Goal: Task Accomplishment & Management: Use online tool/utility

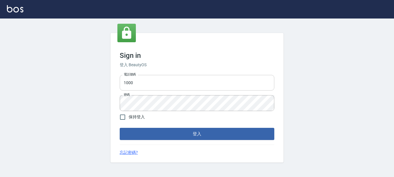
click at [199, 78] on input "1000" at bounding box center [197, 83] width 155 height 16
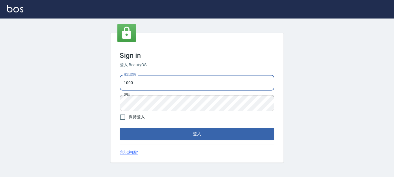
type input "0228278166"
click at [205, 132] on button "登入" at bounding box center [197, 134] width 155 height 12
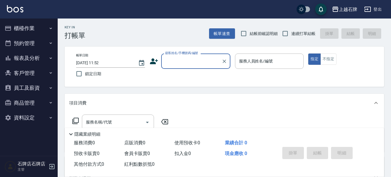
click at [202, 63] on input "顧客姓名/手機號碼/編號" at bounding box center [191, 61] width 55 height 10
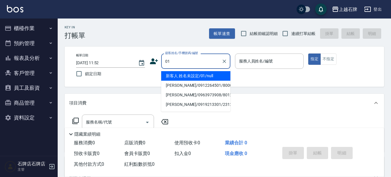
type input "新客人 姓名未設定/01/null"
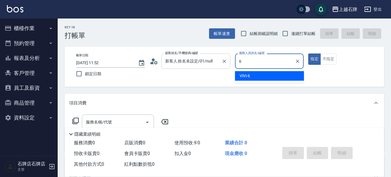
type input "ViVi-6"
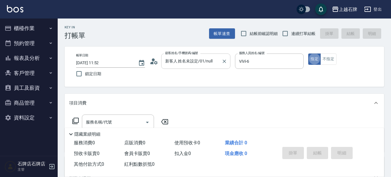
type button "true"
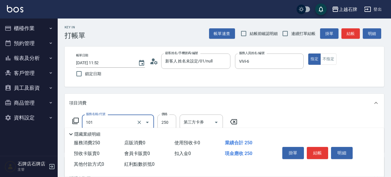
type input "洗髮(101)"
type input "300"
click at [352, 23] on div "Key In 打帳單 帳單速查 結帳前確認明細 連續打單結帳 掛單 結帳 明細" at bounding box center [221, 28] width 327 height 21
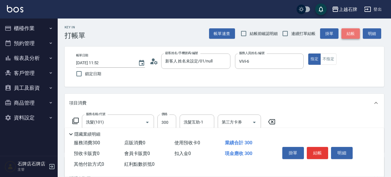
click at [348, 29] on button "結帳" at bounding box center [351, 33] width 18 height 11
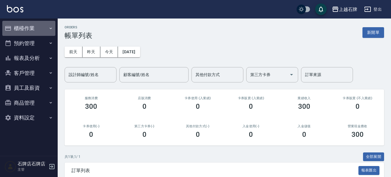
click at [34, 29] on button "櫃檯作業" at bounding box center [28, 28] width 53 height 15
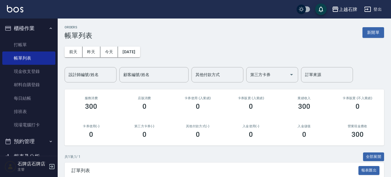
drag, startPoint x: 0, startPoint y: 148, endPoint x: 239, endPoint y: 57, distance: 255.7
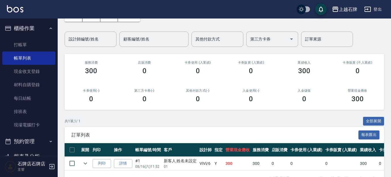
scroll to position [57, 0]
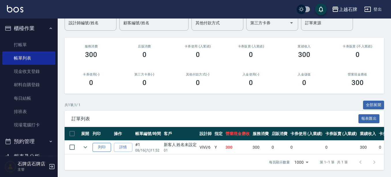
click at [102, 143] on button "列印" at bounding box center [102, 147] width 18 height 9
click at [34, 42] on link "打帳單" at bounding box center [28, 44] width 53 height 13
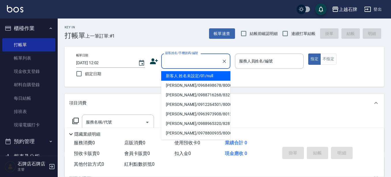
drag, startPoint x: 205, startPoint y: 66, endPoint x: 206, endPoint y: 59, distance: 6.4
click at [205, 66] on input "顧客姓名/手機號碼/編號" at bounding box center [191, 61] width 55 height 10
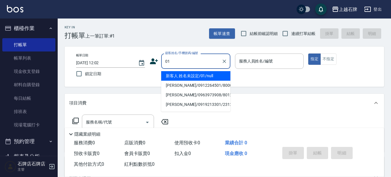
type input "新客人 姓名未設定/01/null"
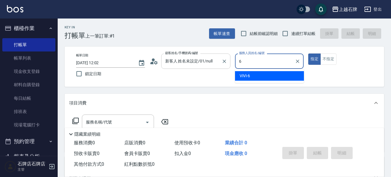
type input "ViVi-6"
type button "true"
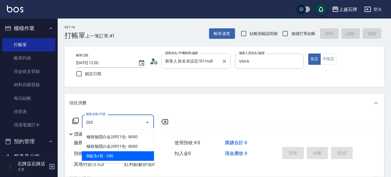
type input "B級洗+剪(203)"
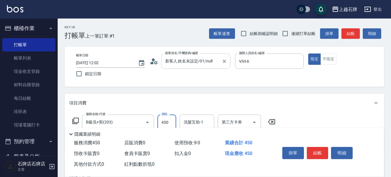
type input "450"
click at [347, 33] on button "結帳" at bounding box center [351, 33] width 18 height 11
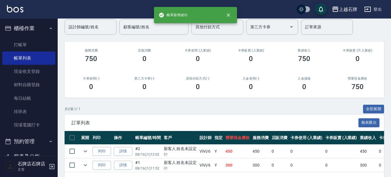
scroll to position [58, 0]
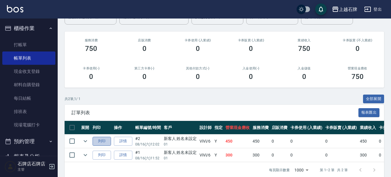
click at [100, 140] on button "列印" at bounding box center [102, 140] width 18 height 9
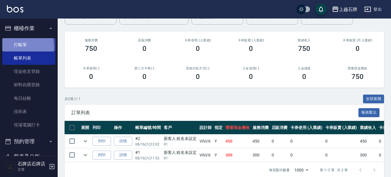
click at [17, 47] on link "打帳單" at bounding box center [28, 44] width 53 height 13
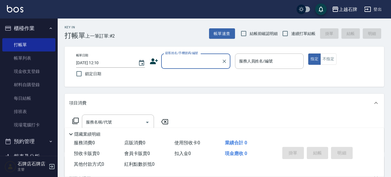
click at [196, 62] on input "顧客姓名/手機號碼/編號" at bounding box center [191, 61] width 55 height 10
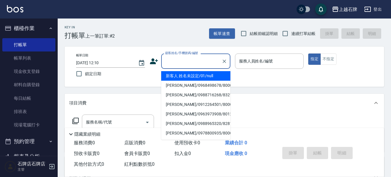
click at [201, 74] on li "新客人 姓名未設定/01/null" at bounding box center [195, 76] width 69 height 10
type input "新客人 姓名未設定/01/null"
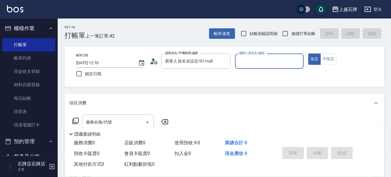
click at [265, 59] on input "服務人員姓名/編號" at bounding box center [270, 61] width 64 height 10
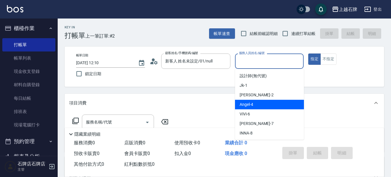
click at [267, 102] on div "[PERSON_NAME] -4" at bounding box center [269, 105] width 69 height 10
type input "[PERSON_NAME]-4"
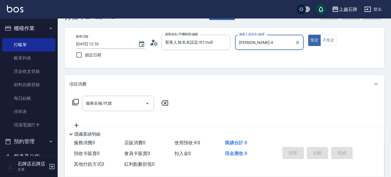
scroll to position [29, 0]
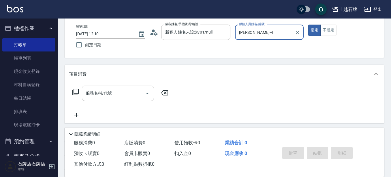
click at [122, 92] on input "服務名稱/代號" at bounding box center [114, 93] width 58 height 10
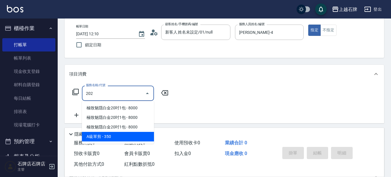
drag, startPoint x: 134, startPoint y: 133, endPoint x: 137, endPoint y: 130, distance: 4.3
click at [137, 130] on ul "極致魅隱白金20吋1包 - 8000 極致魅隱白金20吋1包 - 8000 極致魅隱白金20吋1包 - 8000 A級單剪 - 350" at bounding box center [118, 122] width 72 height 43
click at [117, 138] on span "A級單剪 - 350" at bounding box center [118, 137] width 72 height 10
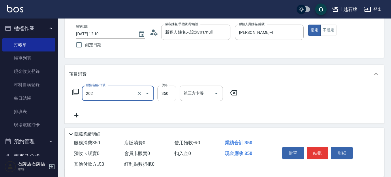
type input "A級單剪(202)"
click at [164, 96] on input "350" at bounding box center [167, 93] width 19 height 16
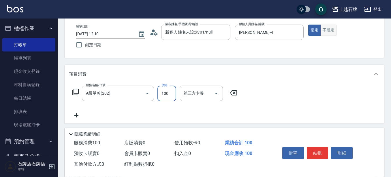
type input "100"
click at [330, 27] on button "不指定" at bounding box center [329, 30] width 16 height 11
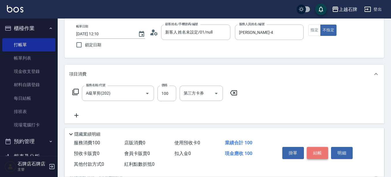
click at [321, 148] on button "結帳" at bounding box center [318, 153] width 22 height 12
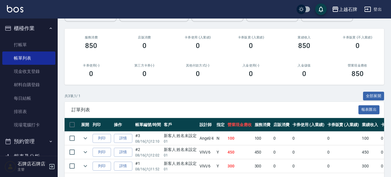
scroll to position [84, 0]
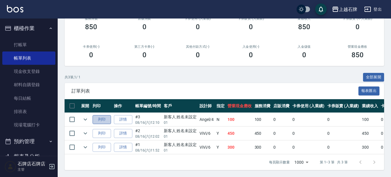
click at [100, 115] on button "列印" at bounding box center [102, 119] width 18 height 9
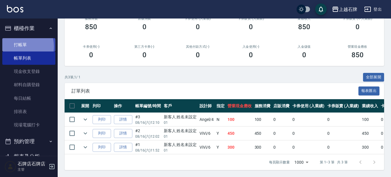
click at [19, 46] on link "打帳單" at bounding box center [28, 44] width 53 height 13
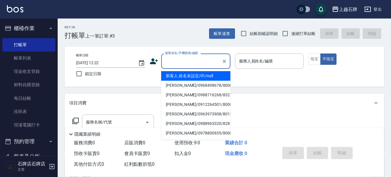
click at [198, 61] on input "顧客姓名/手機號碼/編號" at bounding box center [191, 61] width 55 height 10
type input "0"
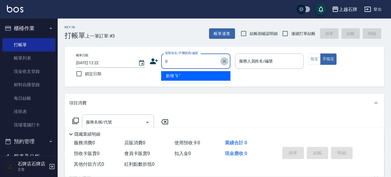
click at [226, 63] on icon "Clear" at bounding box center [225, 61] width 6 height 6
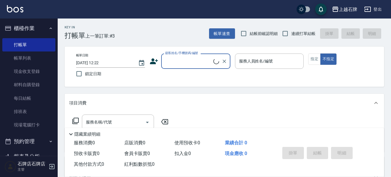
click at [187, 62] on input "顧客姓名/手機號碼/編號" at bounding box center [189, 61] width 50 height 10
click at [189, 61] on input "顧客姓名/手機號碼/編號" at bounding box center [191, 61] width 55 height 10
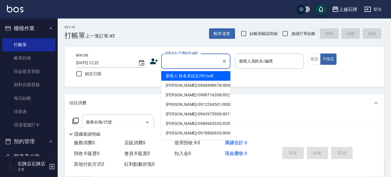
type input "0"
click at [225, 61] on icon "Clear" at bounding box center [225, 61] width 6 height 6
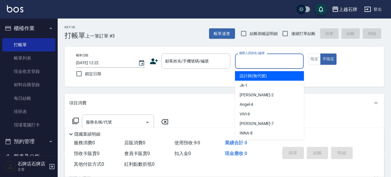
click at [261, 62] on input "服務人員姓名/編號" at bounding box center [270, 61] width 64 height 10
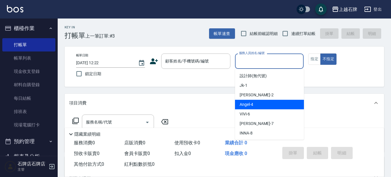
click at [264, 106] on div "[PERSON_NAME] -4" at bounding box center [269, 105] width 69 height 10
type input "[PERSON_NAME]-4"
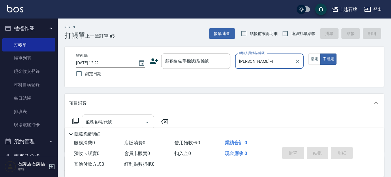
scroll to position [29, 0]
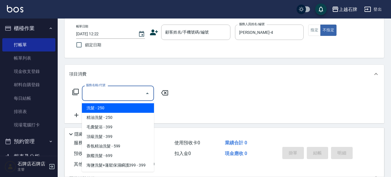
click at [132, 98] on input "服務名稱/代號" at bounding box center [114, 93] width 58 height 10
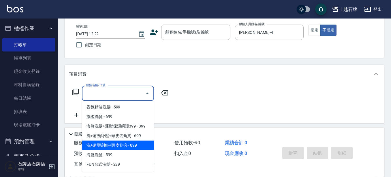
scroll to position [58, 0]
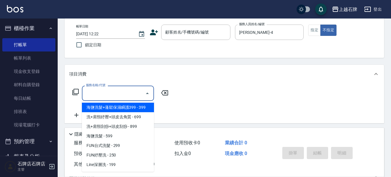
click at [143, 106] on span "海鹽洗髮+蓬鬆保濕瞬護399 - 399" at bounding box center [118, 107] width 72 height 10
type input "海鹽洗髮+蓬鬆保濕瞬護399(107)"
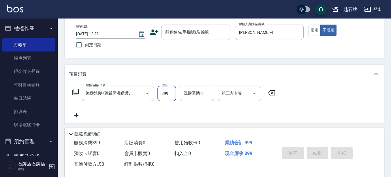
click at [171, 95] on input "399" at bounding box center [167, 93] width 19 height 16
type input "500"
click at [317, 32] on button "指定" at bounding box center [314, 30] width 12 height 11
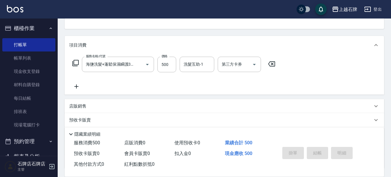
click at [77, 87] on icon at bounding box center [76, 86] width 4 height 4
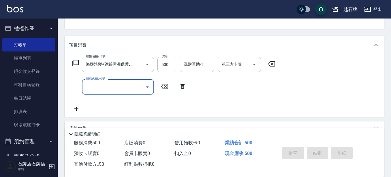
scroll to position [0, 0]
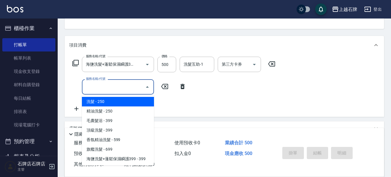
click at [101, 89] on input "服務名稱/代號" at bounding box center [114, 87] width 58 height 10
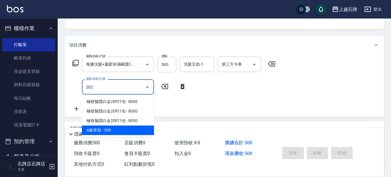
drag, startPoint x: 111, startPoint y: 130, endPoint x: 149, endPoint y: 108, distance: 43.6
click at [114, 130] on span "A級單剪 - 350" at bounding box center [118, 130] width 72 height 10
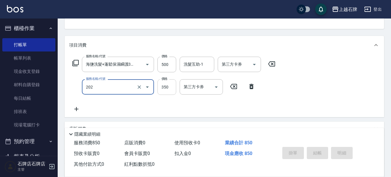
type input "A級單剪(202)"
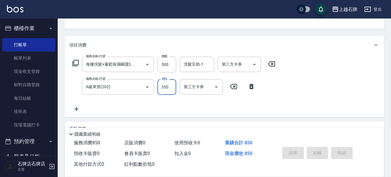
click at [165, 89] on input "350" at bounding box center [167, 87] width 19 height 16
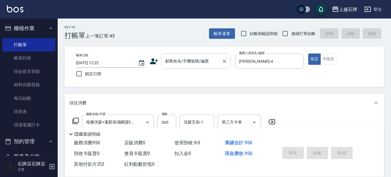
type input "450"
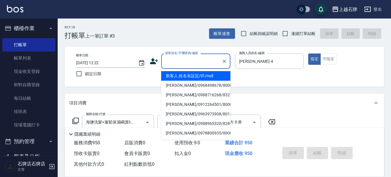
click at [215, 65] on input "顧客姓名/手機號碼/編號" at bounding box center [191, 61] width 55 height 10
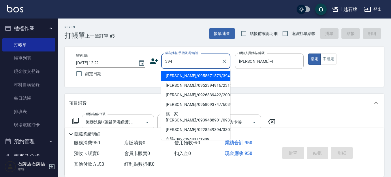
click at [205, 76] on li "[PERSON_NAME]/0955671579/394" at bounding box center [195, 76] width 69 height 10
type input "[PERSON_NAME]/0955671579/394"
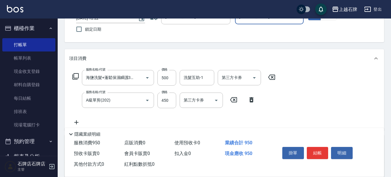
scroll to position [58, 0]
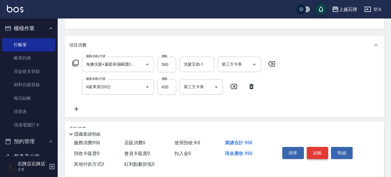
click at [321, 149] on button "結帳" at bounding box center [318, 153] width 22 height 12
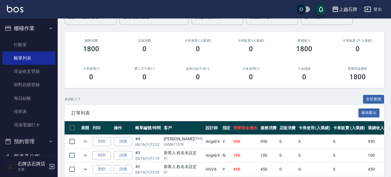
scroll to position [58, 0]
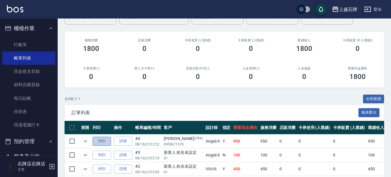
click at [100, 141] on button "列印" at bounding box center [102, 140] width 18 height 9
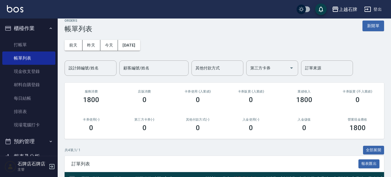
scroll to position [0, 0]
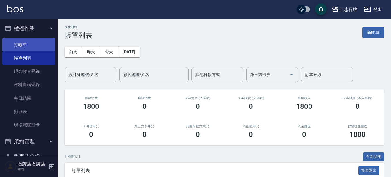
click at [42, 42] on link "打帳單" at bounding box center [28, 44] width 53 height 13
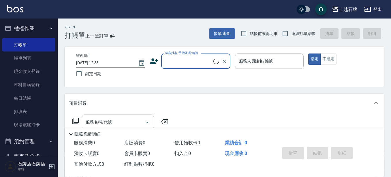
click at [213, 64] on input "顧客姓名/手機號碼/編號" at bounding box center [189, 61] width 50 height 10
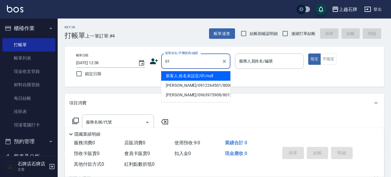
type input "01"
type input "3"
type input "新客人 姓名未設定/01/null"
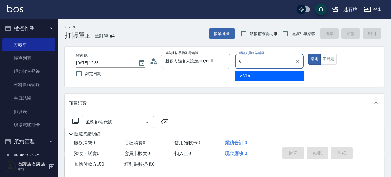
type input "ViVi-6"
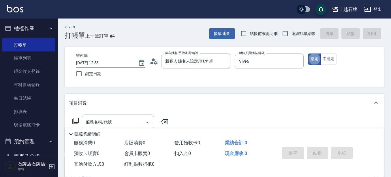
type button "true"
click at [96, 120] on div "服務名稱/代號 服務名稱/代號" at bounding box center [118, 121] width 72 height 15
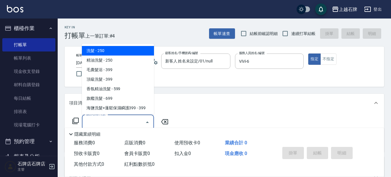
scroll to position [29, 0]
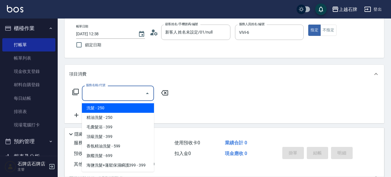
click at [133, 95] on input "服務名稱/代號" at bounding box center [114, 93] width 58 height 10
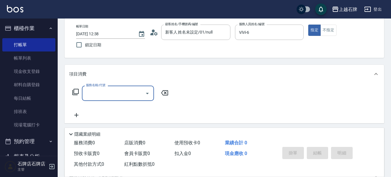
type input "0"
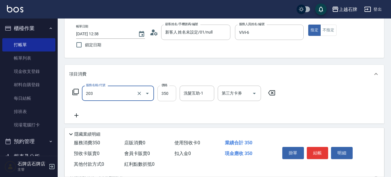
type input "B級洗+剪(203)"
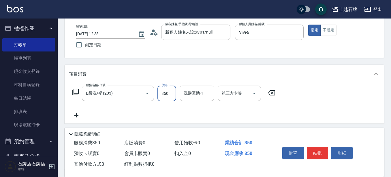
click at [172, 96] on input "350" at bounding box center [167, 93] width 19 height 16
type input "500"
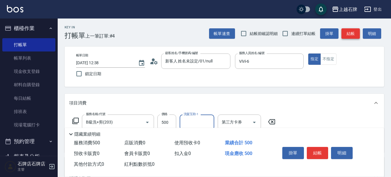
click at [350, 34] on button "結帳" at bounding box center [351, 33] width 18 height 11
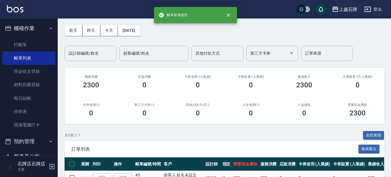
scroll to position [58, 0]
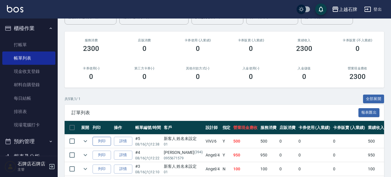
click at [102, 142] on button "列印" at bounding box center [102, 140] width 18 height 9
